Goal: Navigation & Orientation: Understand site structure

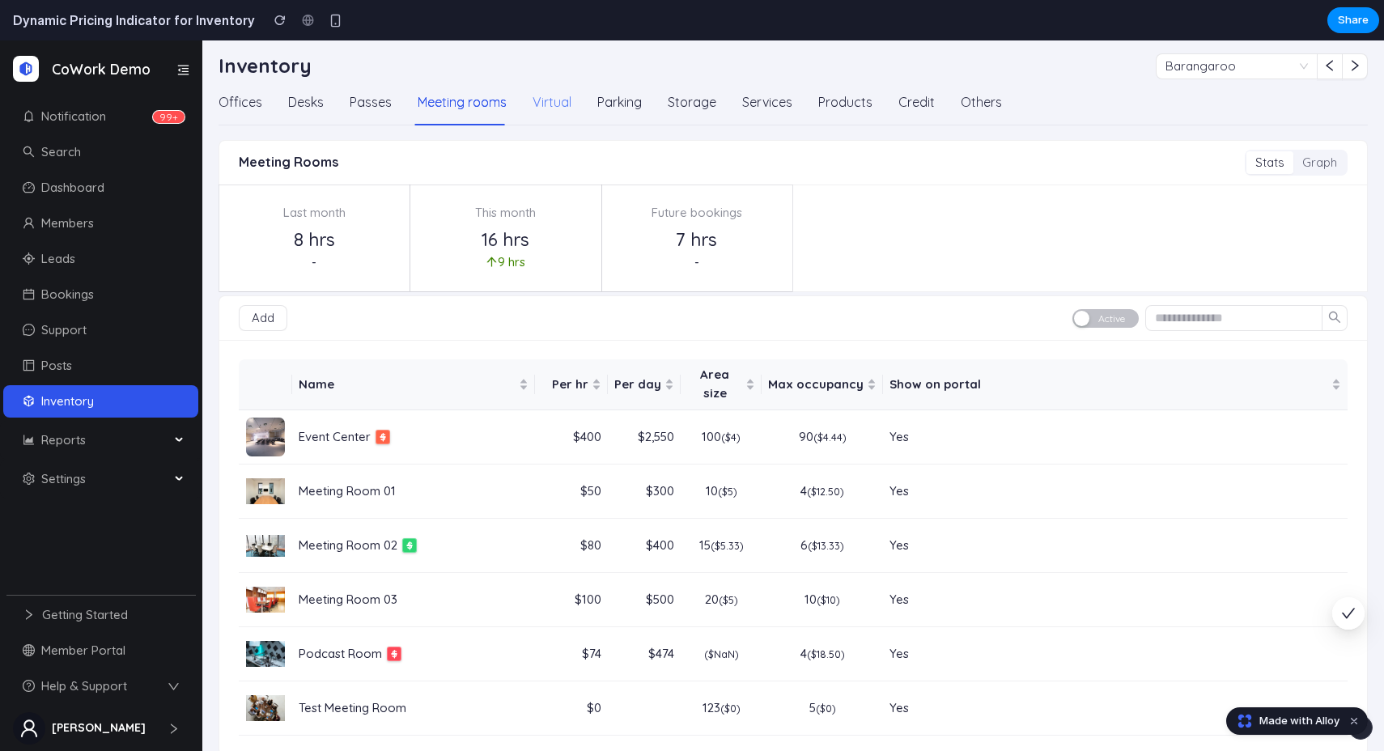
click at [554, 103] on div "Virtual" at bounding box center [551, 102] width 39 height 20
click at [628, 101] on div "Parking" at bounding box center [619, 102] width 44 height 20
click at [691, 104] on div "Storage" at bounding box center [691, 102] width 49 height 20
click at [79, 184] on link "Dashboard" at bounding box center [64, 187] width 82 height 15
click at [76, 153] on span "Search" at bounding box center [61, 151] width 40 height 15
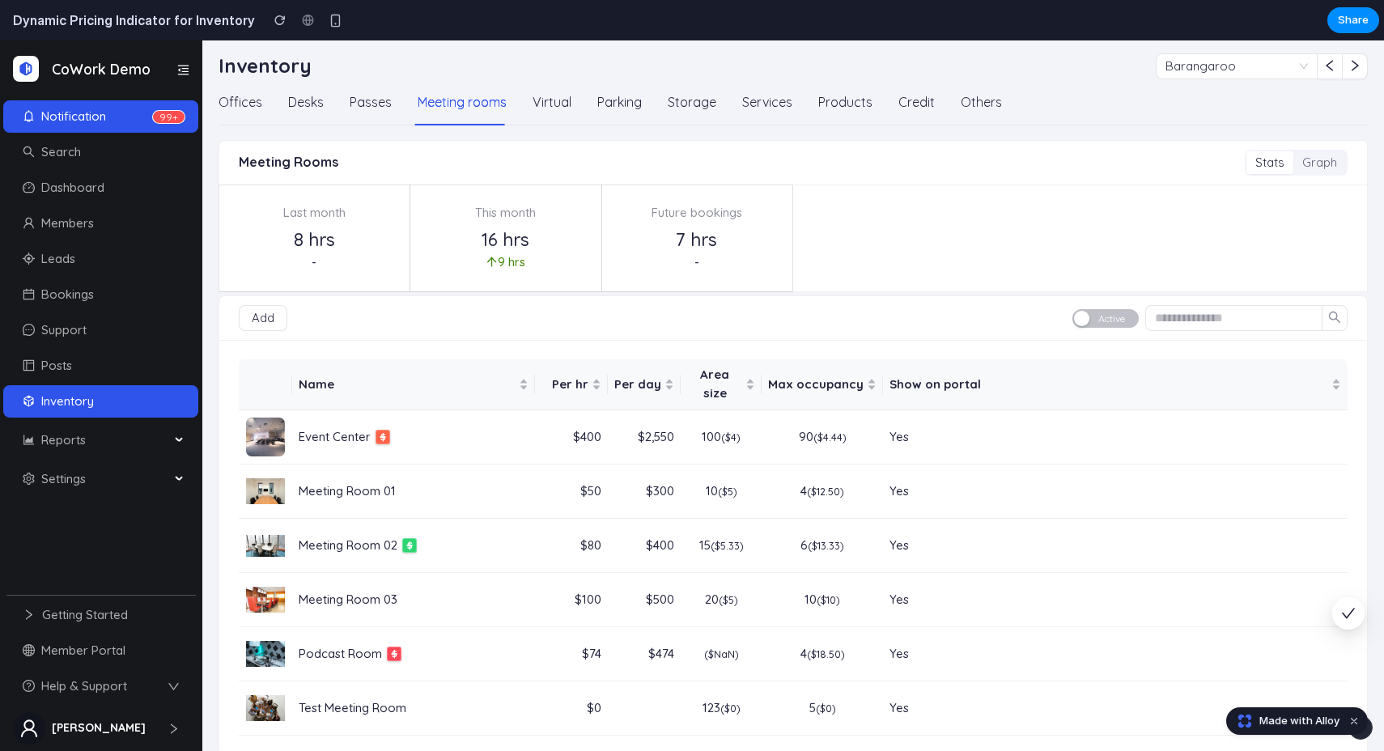
click at [104, 121] on span "Notification" at bounding box center [73, 115] width 65 height 15
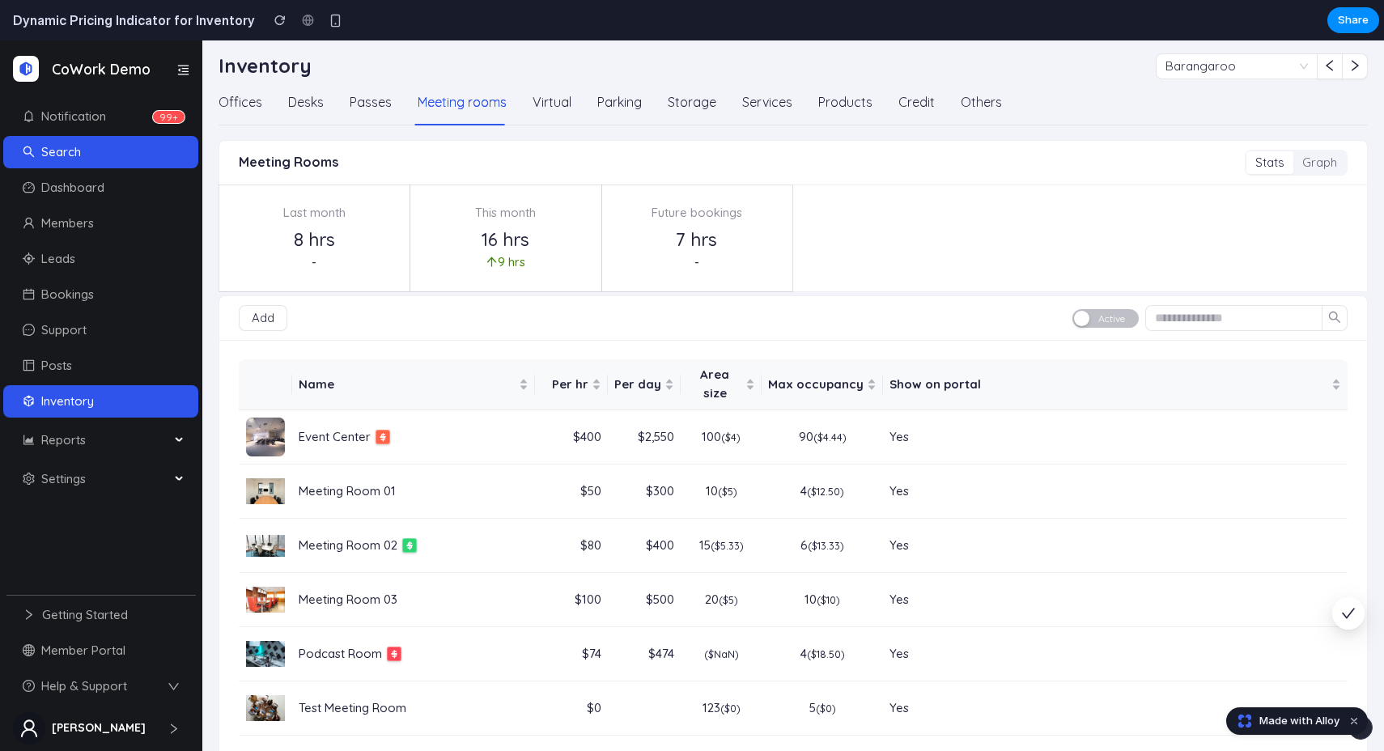
click at [95, 164] on span "Search" at bounding box center [104, 152] width 163 height 32
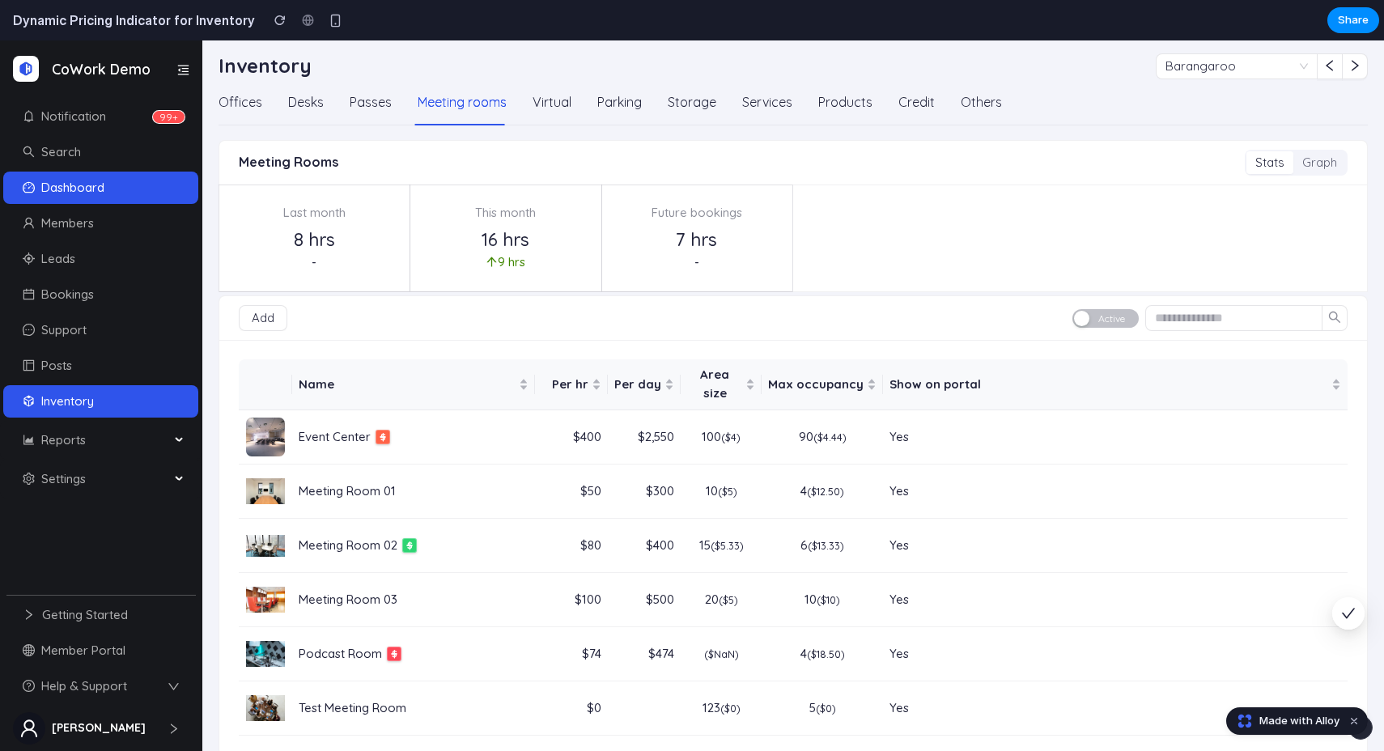
click at [93, 192] on link "Dashboard" at bounding box center [64, 187] width 82 height 15
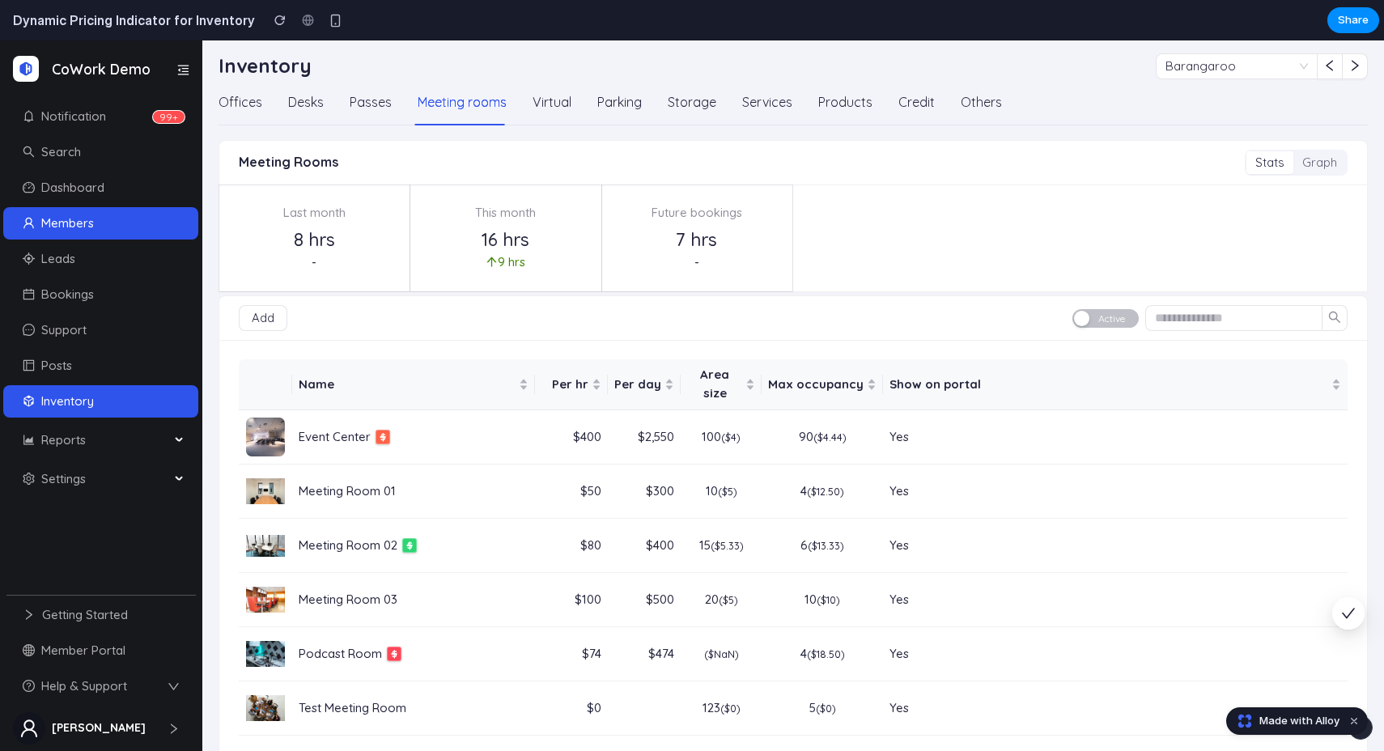
click at [83, 231] on link "Members" at bounding box center [58, 222] width 71 height 15
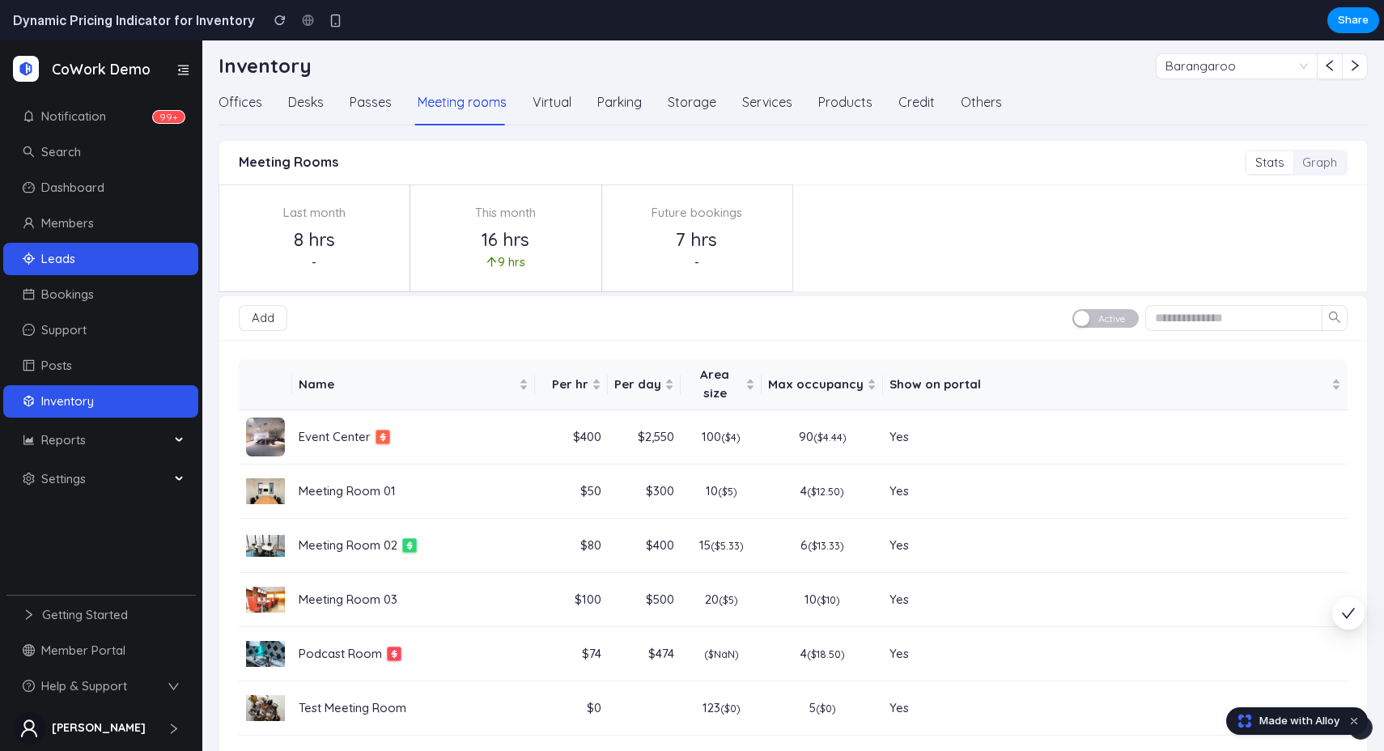
click at [75, 258] on link "Leads" at bounding box center [49, 258] width 53 height 15
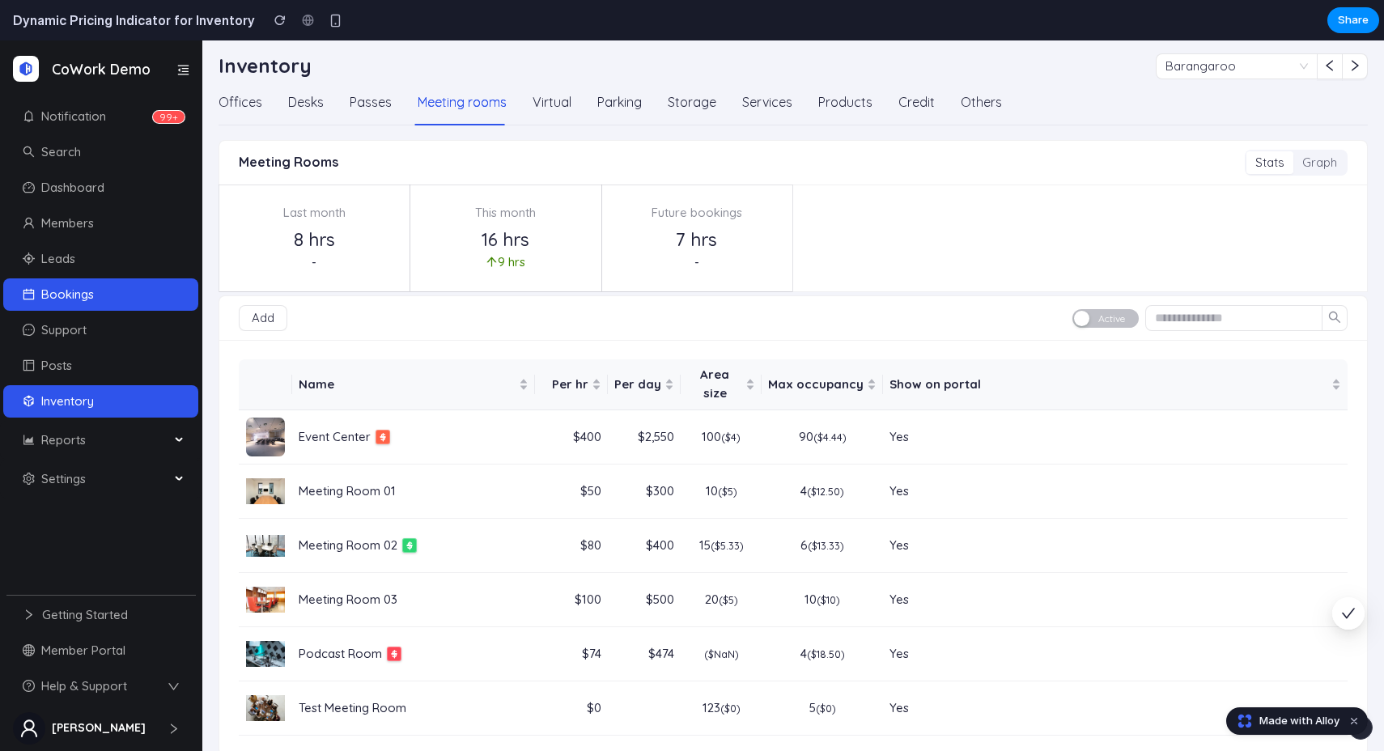
click at [87, 301] on link "Bookings" at bounding box center [58, 293] width 71 height 15
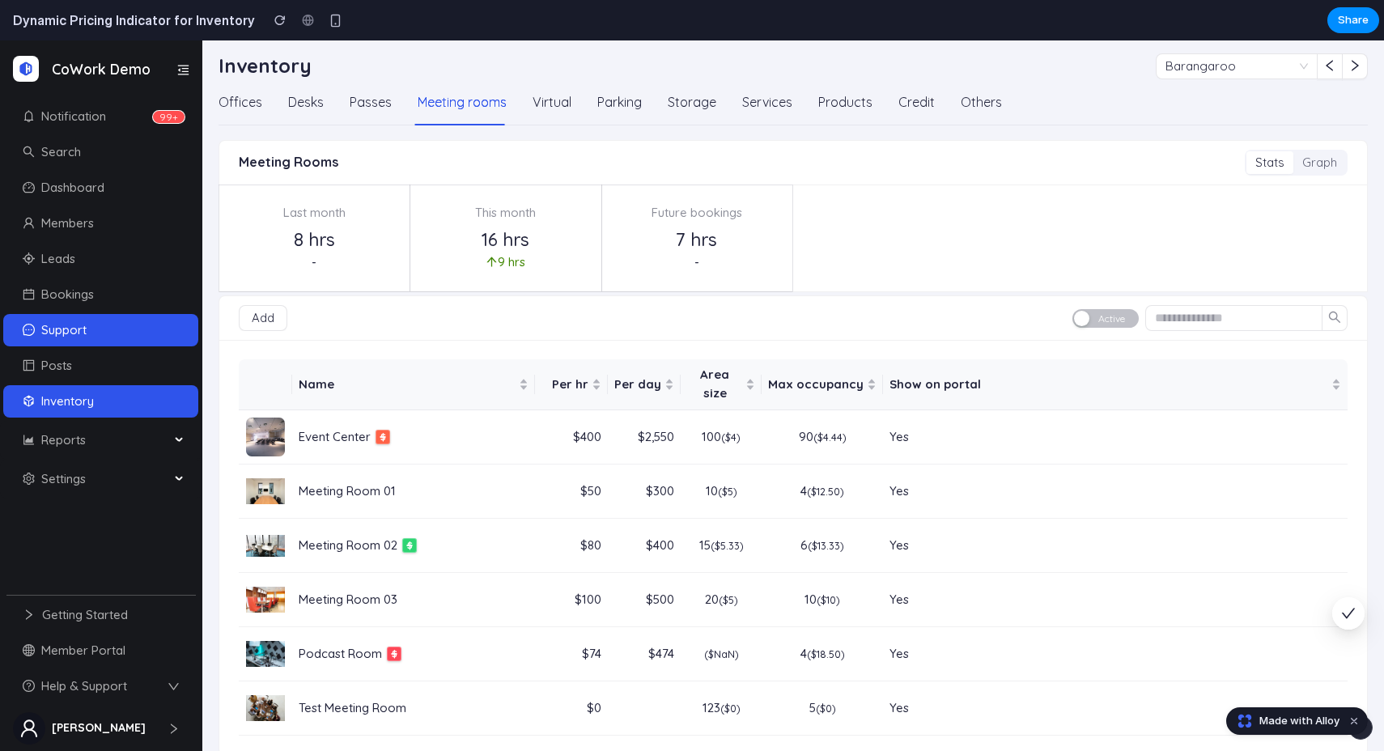
click at [85, 322] on link "Support" at bounding box center [55, 329] width 64 height 15
